Goal: Navigation & Orientation: Go to known website

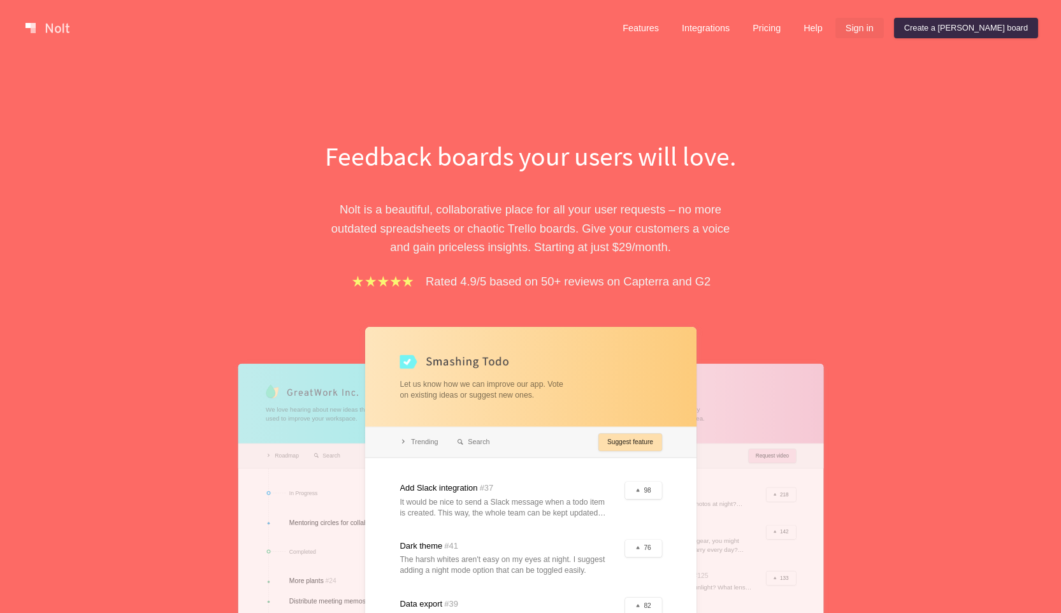
click at [884, 27] on link "Sign in" at bounding box center [859, 28] width 48 height 20
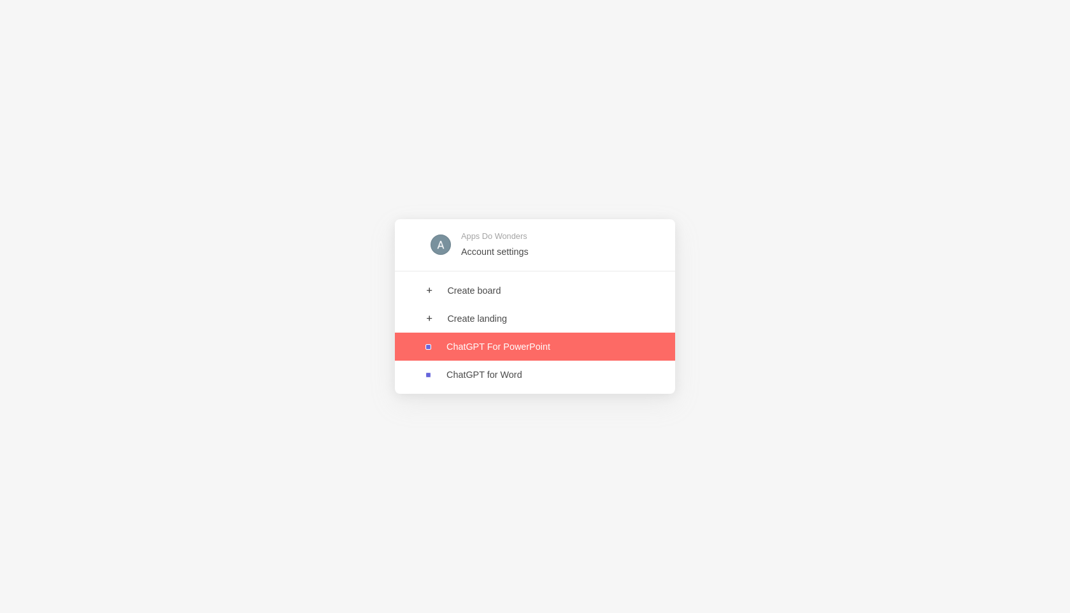
click at [559, 345] on link at bounding box center [535, 347] width 280 height 28
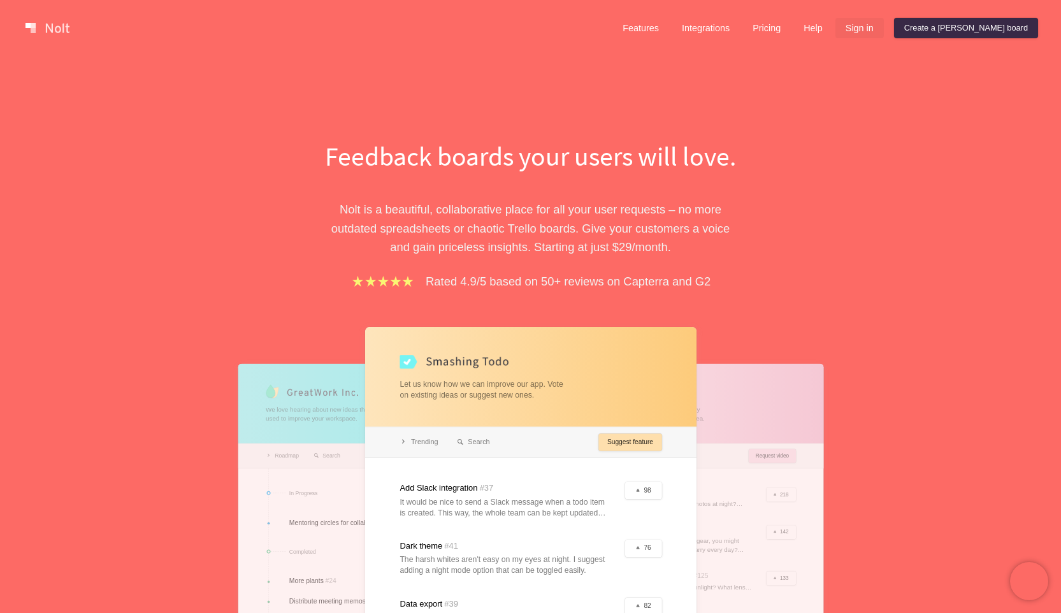
click at [884, 23] on link "Sign in" at bounding box center [859, 28] width 48 height 20
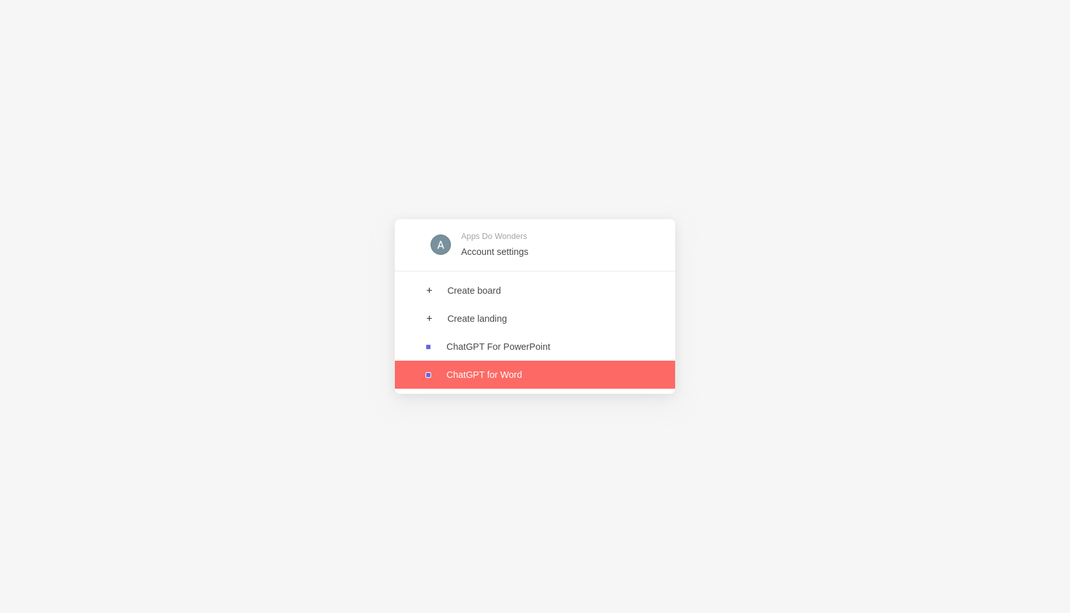
click at [521, 371] on link at bounding box center [535, 375] width 280 height 28
